Goal: Use online tool/utility: Utilize a website feature to perform a specific function

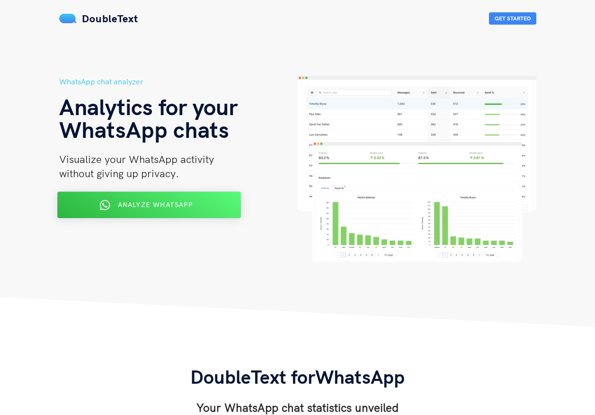
click at [161, 217] on button "Analyze WhatsApp" at bounding box center [149, 205] width 184 height 27
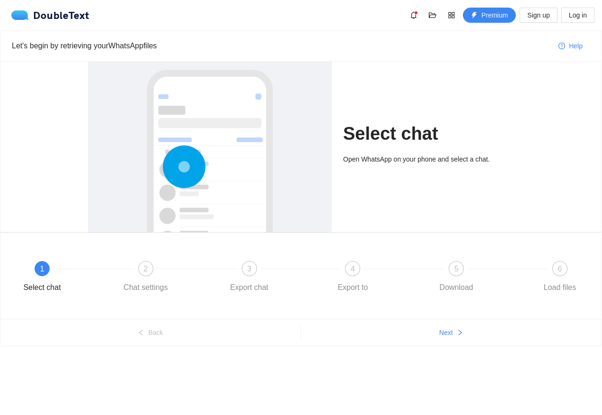
click at [43, 268] on span "1" at bounding box center [42, 269] width 4 height 8
click at [152, 272] on div "2" at bounding box center [145, 268] width 15 height 15
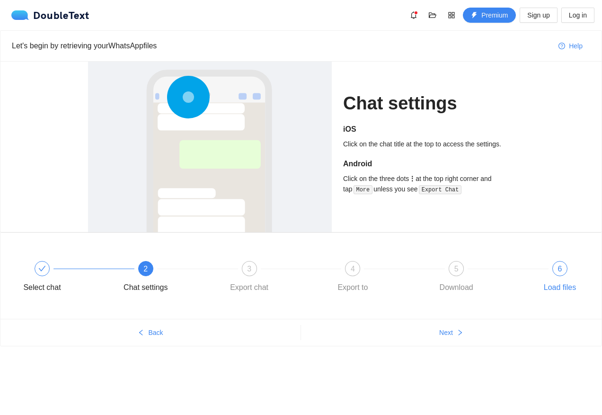
click at [560, 269] on span "6" at bounding box center [560, 269] width 4 height 8
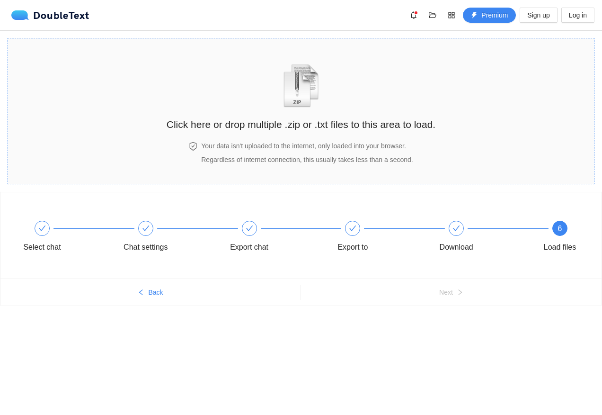
click at [313, 135] on div "Click here or drop multiple .zip or .txt files to this area to load." at bounding box center [301, 92] width 269 height 89
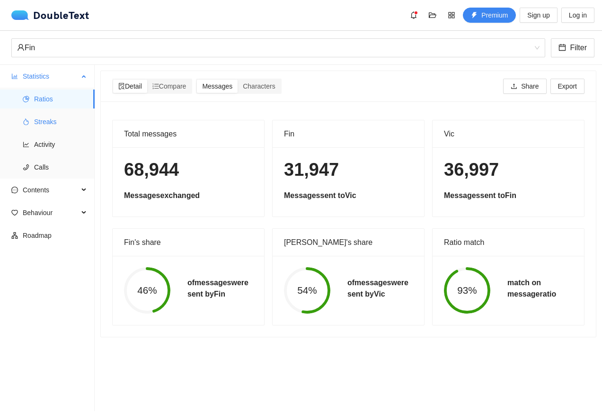
click at [46, 117] on span "Streaks" at bounding box center [60, 121] width 53 height 19
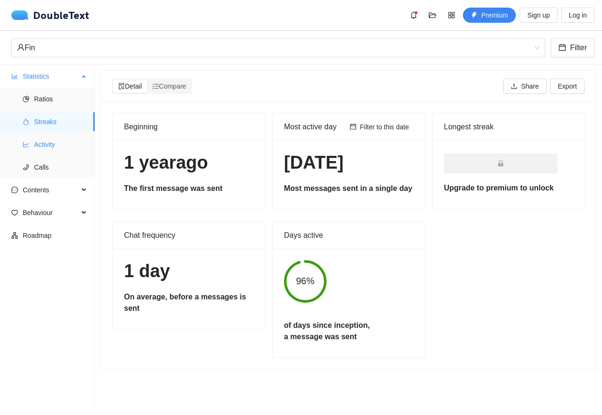
click at [38, 145] on span "Activity" at bounding box center [60, 144] width 53 height 19
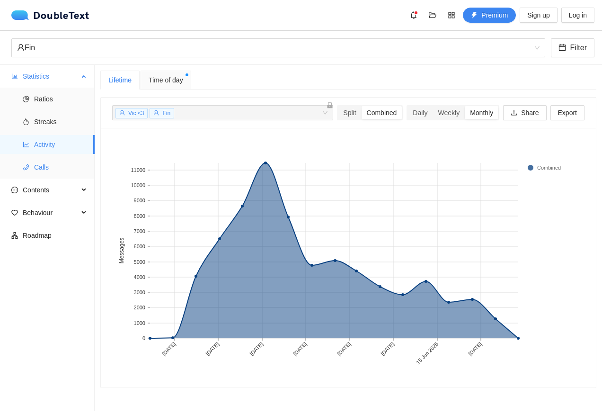
click at [50, 169] on span "Calls" at bounding box center [60, 167] width 53 height 19
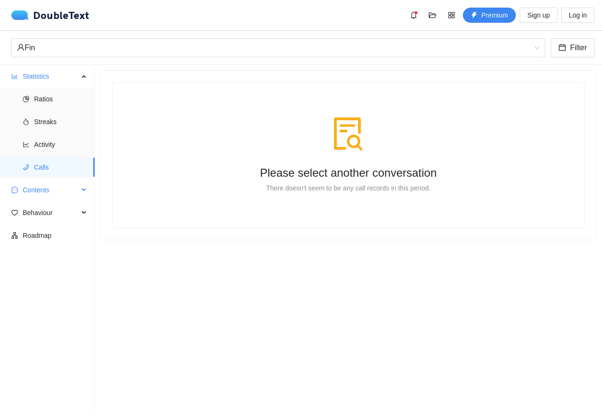
click at [57, 195] on span "Contents" at bounding box center [51, 189] width 56 height 19
click at [61, 214] on span "Word Cloud" at bounding box center [60, 212] width 53 height 19
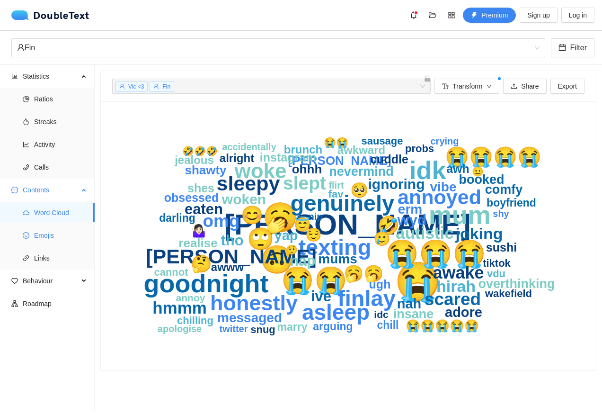
click at [55, 238] on span "Emojis" at bounding box center [60, 235] width 53 height 19
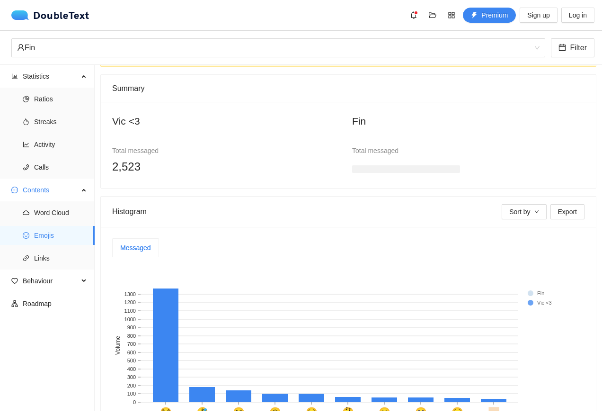
scroll to position [47, 0]
click at [391, 168] on h3 at bounding box center [406, 170] width 108 height 8
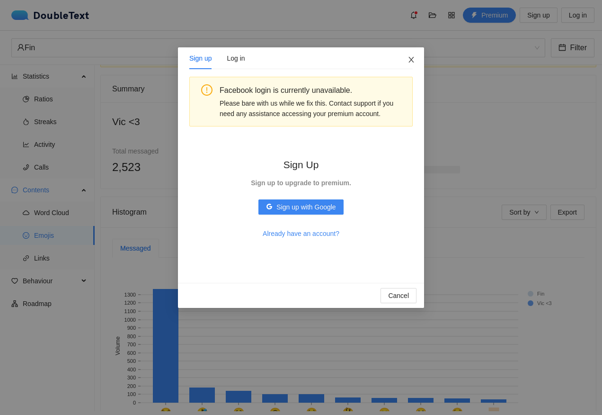
click at [411, 60] on icon "close" at bounding box center [411, 60] width 5 height 6
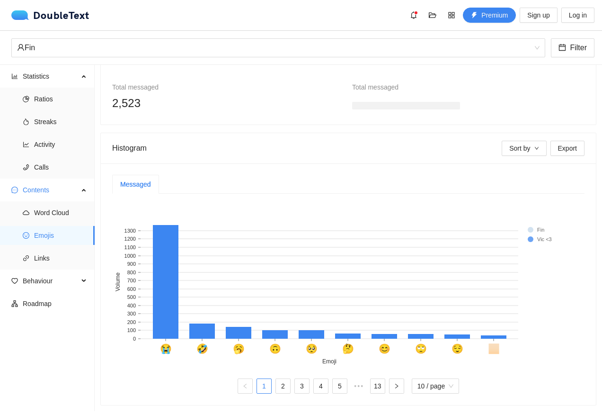
scroll to position [118, 0]
click at [53, 190] on span "Contents" at bounding box center [51, 189] width 56 height 19
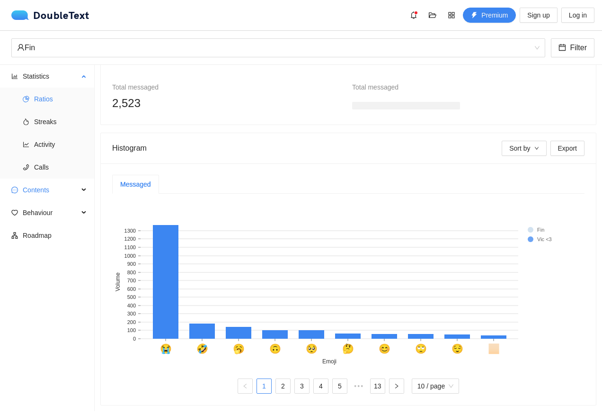
click at [52, 104] on span "Ratios" at bounding box center [60, 98] width 53 height 19
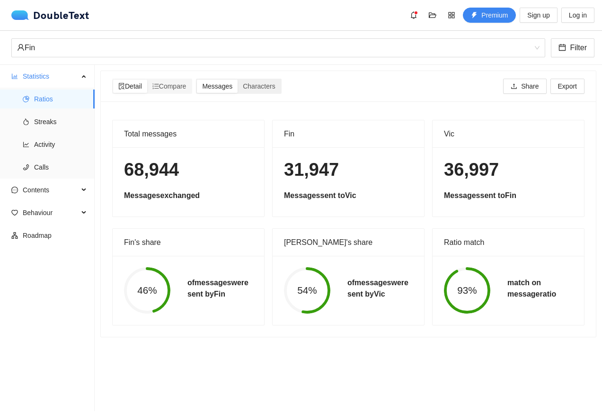
click at [250, 93] on div "Detail Compare Messages Characters Share Export" at bounding box center [348, 86] width 473 height 30
drag, startPoint x: 250, startPoint y: 93, endPoint x: 261, endPoint y: 86, distance: 12.6
click at [261, 86] on span "Characters" at bounding box center [259, 86] width 32 height 8
click at [238, 80] on input "Characters" at bounding box center [238, 80] width 0 height 0
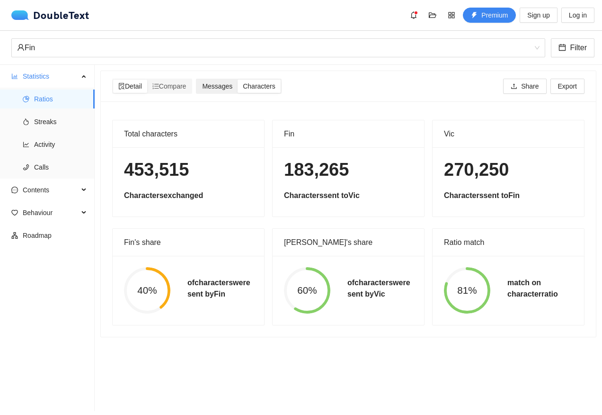
click at [229, 88] on span "Messages" at bounding box center [217, 86] width 30 height 8
click at [197, 80] on input "Messages" at bounding box center [197, 80] width 0 height 0
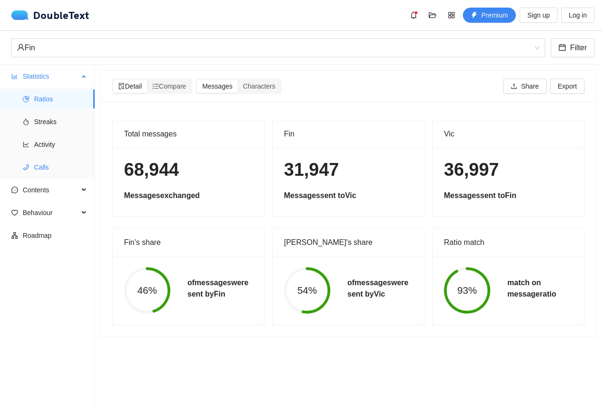
click at [43, 166] on span "Calls" at bounding box center [60, 167] width 53 height 19
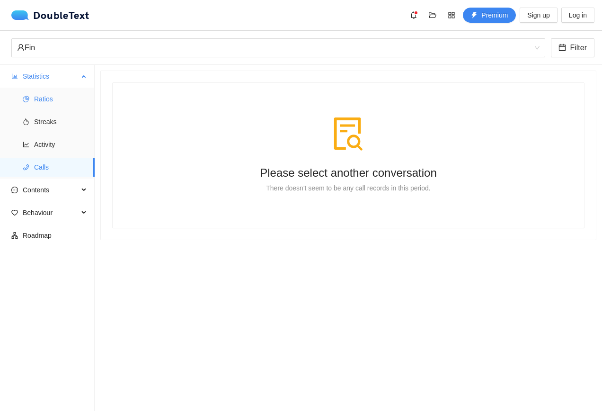
click at [36, 92] on span "Ratios" at bounding box center [60, 98] width 53 height 19
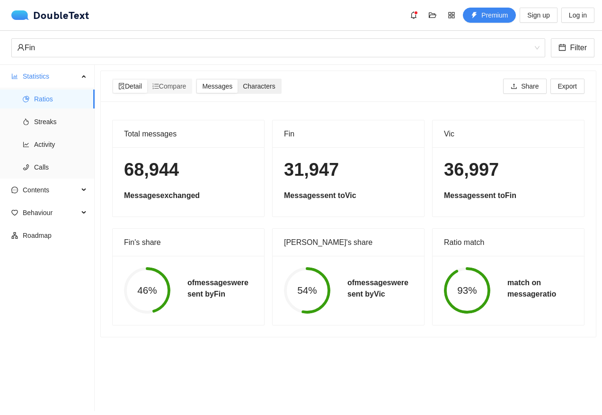
click at [256, 89] on span "Characters" at bounding box center [259, 86] width 32 height 8
click at [238, 80] on input "Characters" at bounding box center [238, 80] width 0 height 0
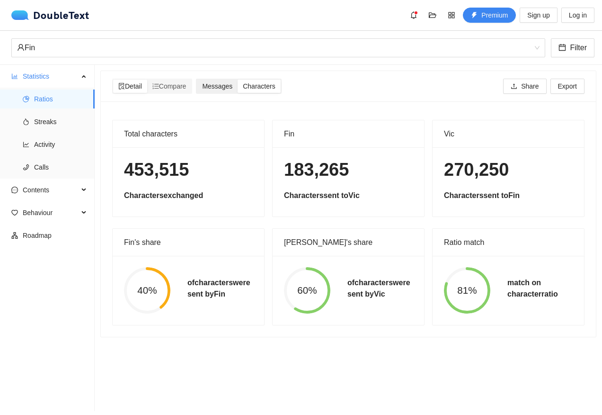
click at [229, 87] on span "Messages" at bounding box center [217, 86] width 30 height 8
click at [197, 80] on input "Messages" at bounding box center [197, 80] width 0 height 0
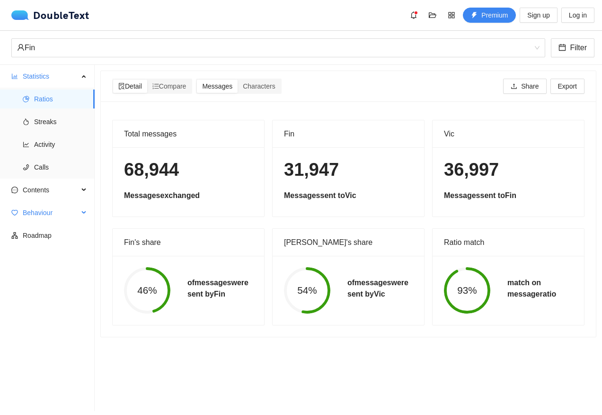
click at [62, 213] on span "Behaviour" at bounding box center [51, 212] width 56 height 19
click at [62, 235] on span "Engagement" at bounding box center [60, 235] width 53 height 19
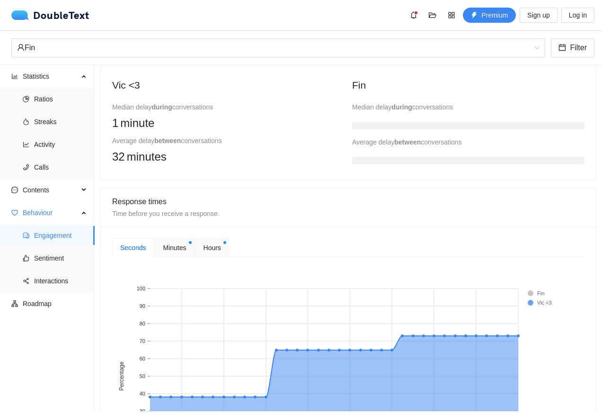
scroll to position [237, 0]
click at [182, 245] on span "Minutes" at bounding box center [174, 247] width 23 height 10
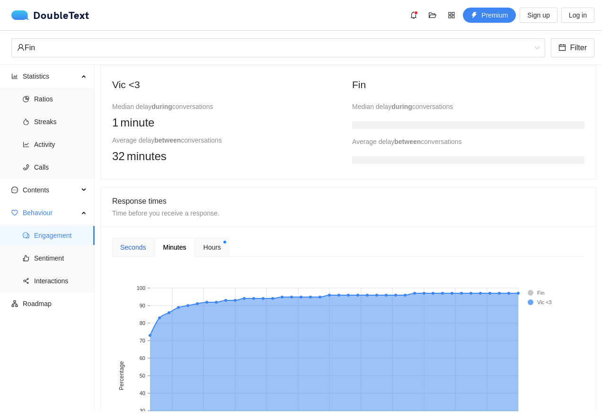
click at [143, 248] on div "Seconds" at bounding box center [133, 247] width 26 height 10
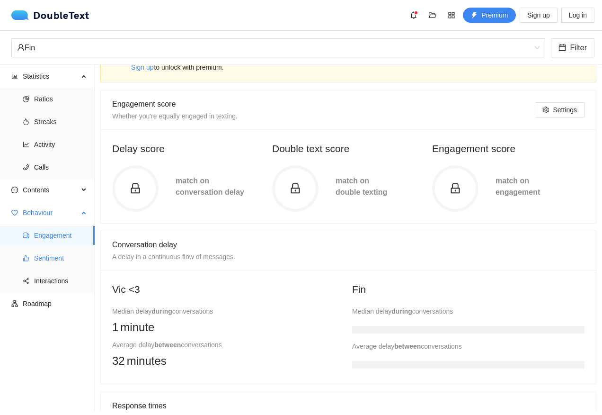
scroll to position [47, 0]
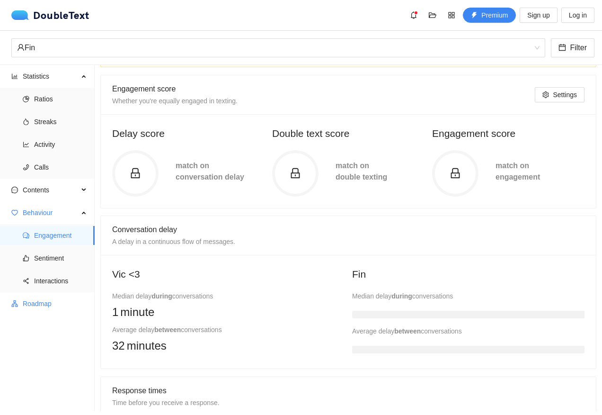
click at [48, 304] on span "Roadmap" at bounding box center [55, 303] width 64 height 19
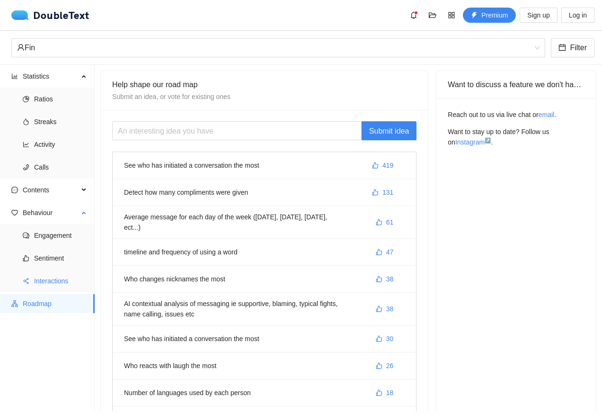
click at [55, 283] on span "Interactions" at bounding box center [60, 280] width 53 height 19
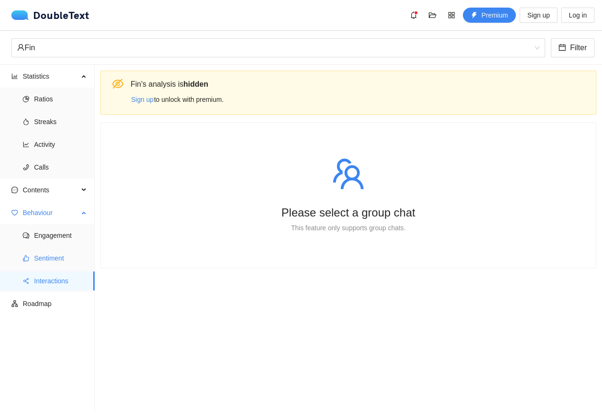
click at [50, 255] on span "Sentiment" at bounding box center [60, 258] width 53 height 19
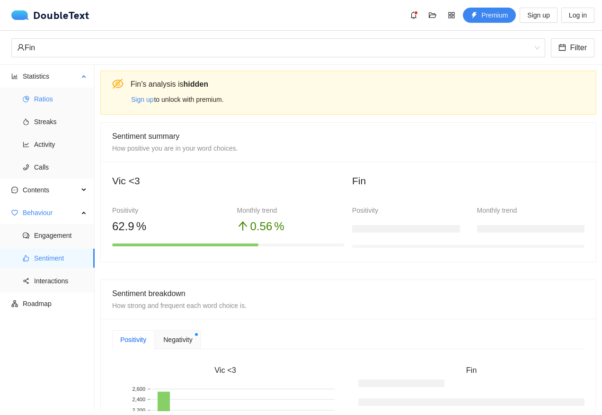
click at [57, 102] on span "Ratios" at bounding box center [60, 98] width 53 height 19
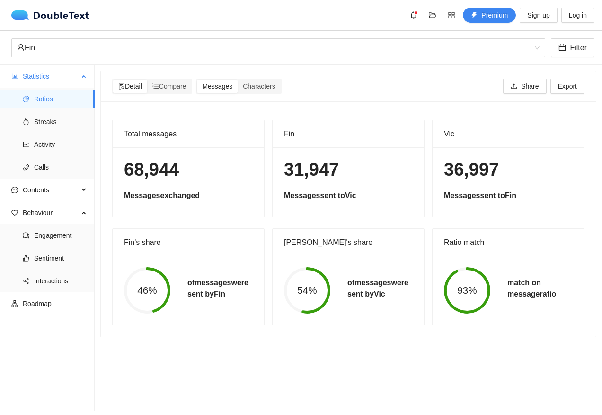
click at [58, 74] on span "Statistics" at bounding box center [51, 76] width 56 height 19
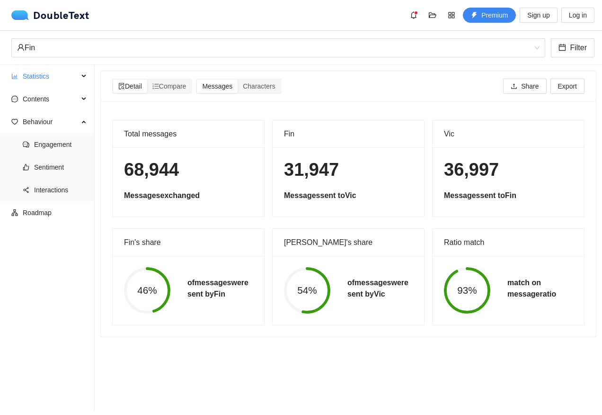
click at [203, 378] on section "Detail Compare Messages Characters Share Export Total messages 68,944 Messages …" at bounding box center [349, 238] width 508 height 346
click at [80, 95] on div "Contents" at bounding box center [47, 98] width 95 height 19
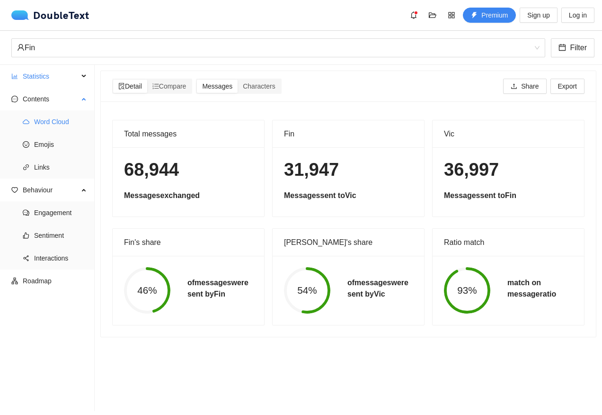
click at [70, 125] on span "Word Cloud" at bounding box center [60, 121] width 53 height 19
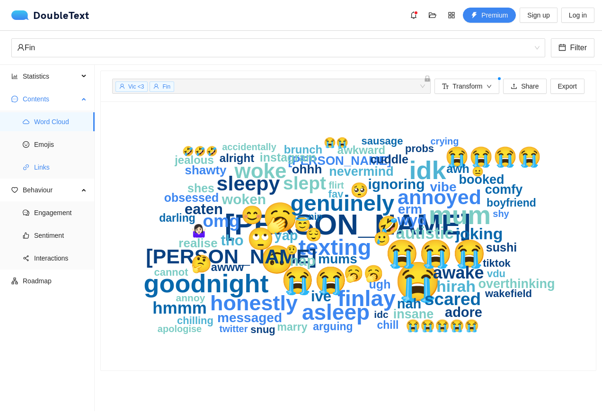
click at [51, 169] on span "Links" at bounding box center [60, 167] width 53 height 19
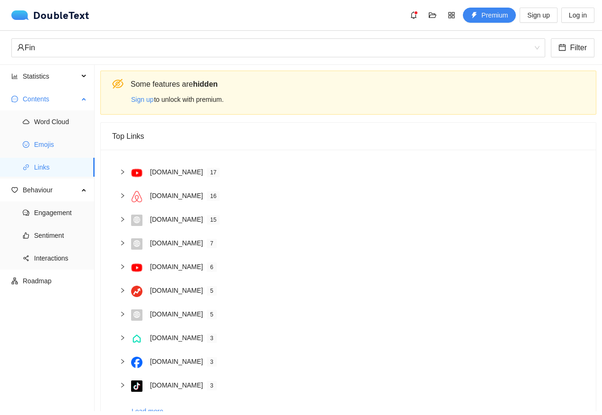
click at [39, 153] on span "Emojis" at bounding box center [60, 144] width 53 height 19
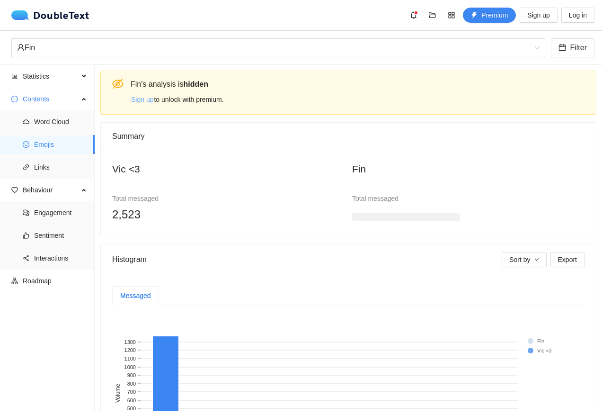
click at [145, 102] on span "Sign up" at bounding box center [142, 99] width 22 height 10
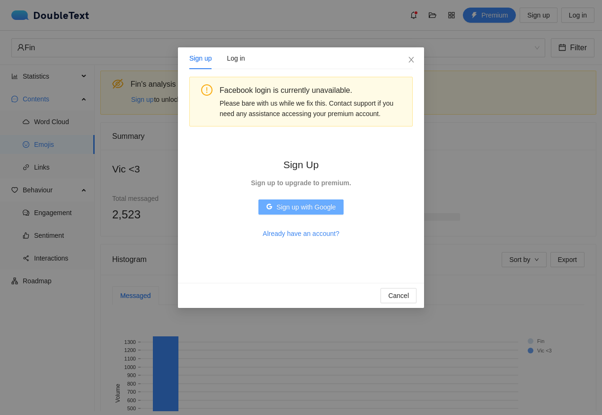
click at [311, 209] on span "Sign up with Google" at bounding box center [305, 207] width 59 height 10
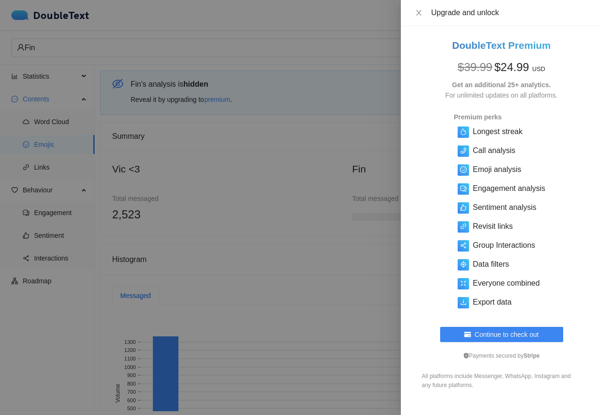
click at [348, 256] on div at bounding box center [301, 207] width 602 height 415
